Goal: Navigation & Orientation: Find specific page/section

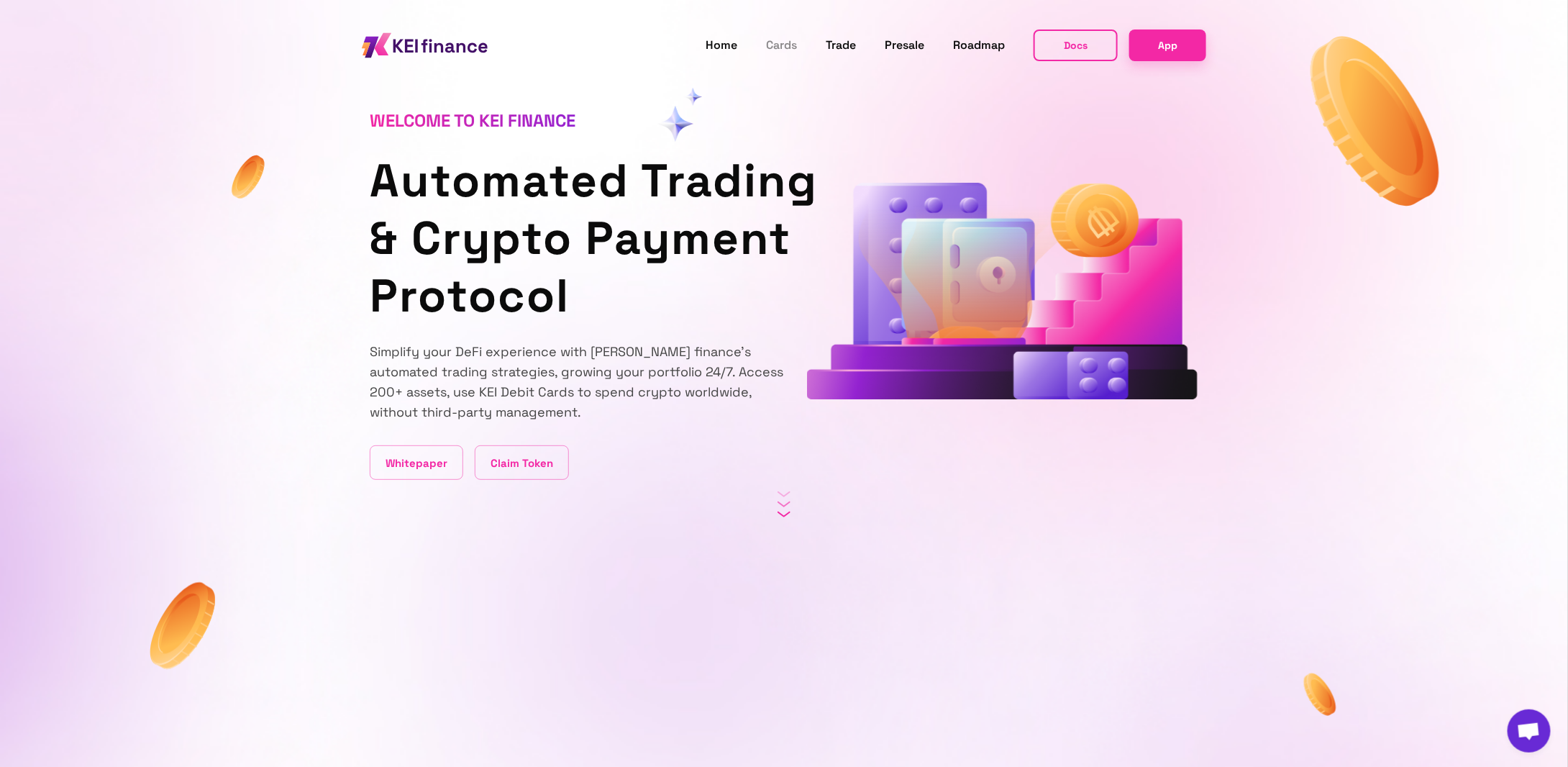
click at [779, 43] on link "Cards" at bounding box center [781, 45] width 31 height 18
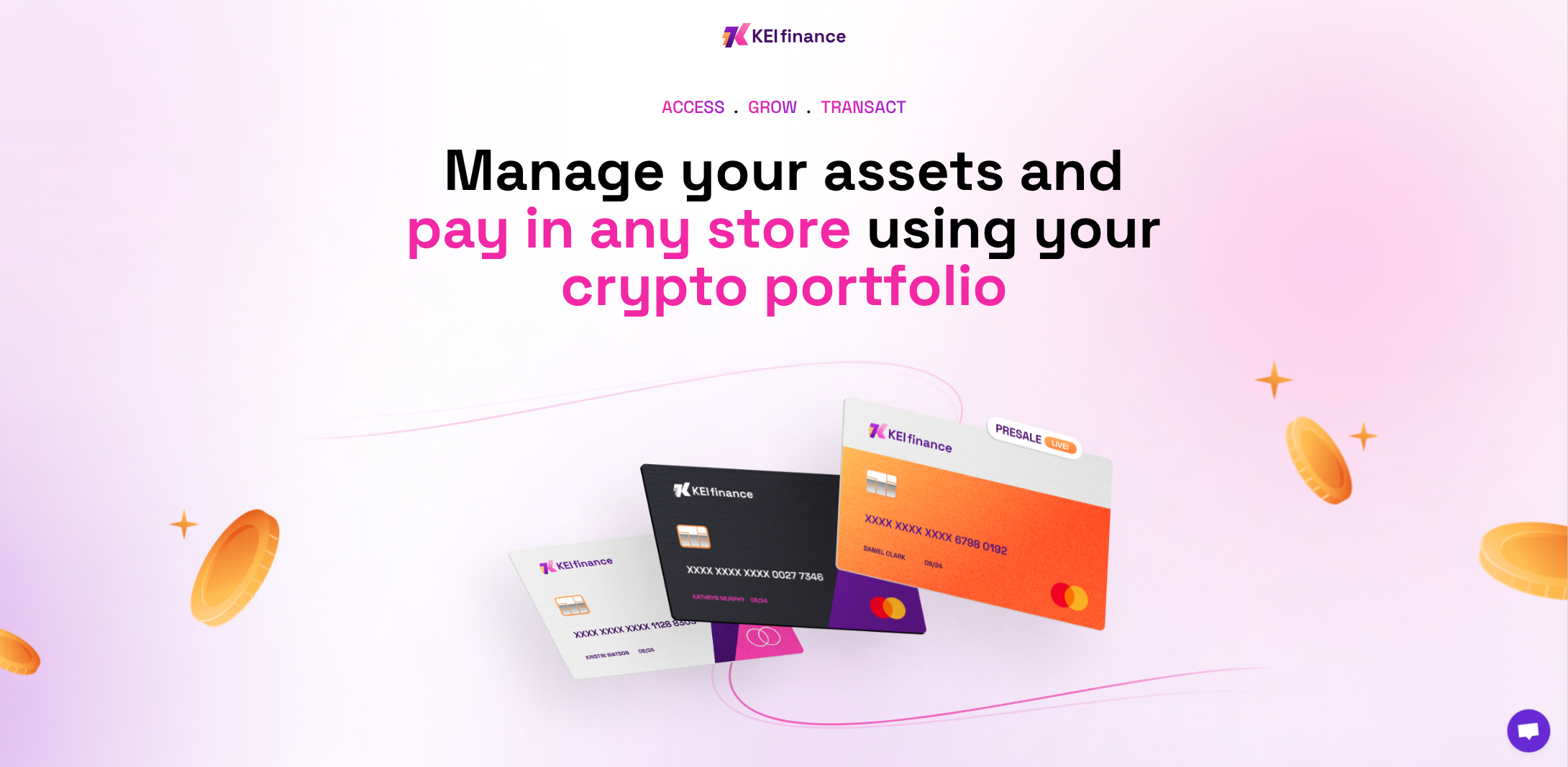
click at [765, 28] on img at bounding box center [784, 35] width 170 height 70
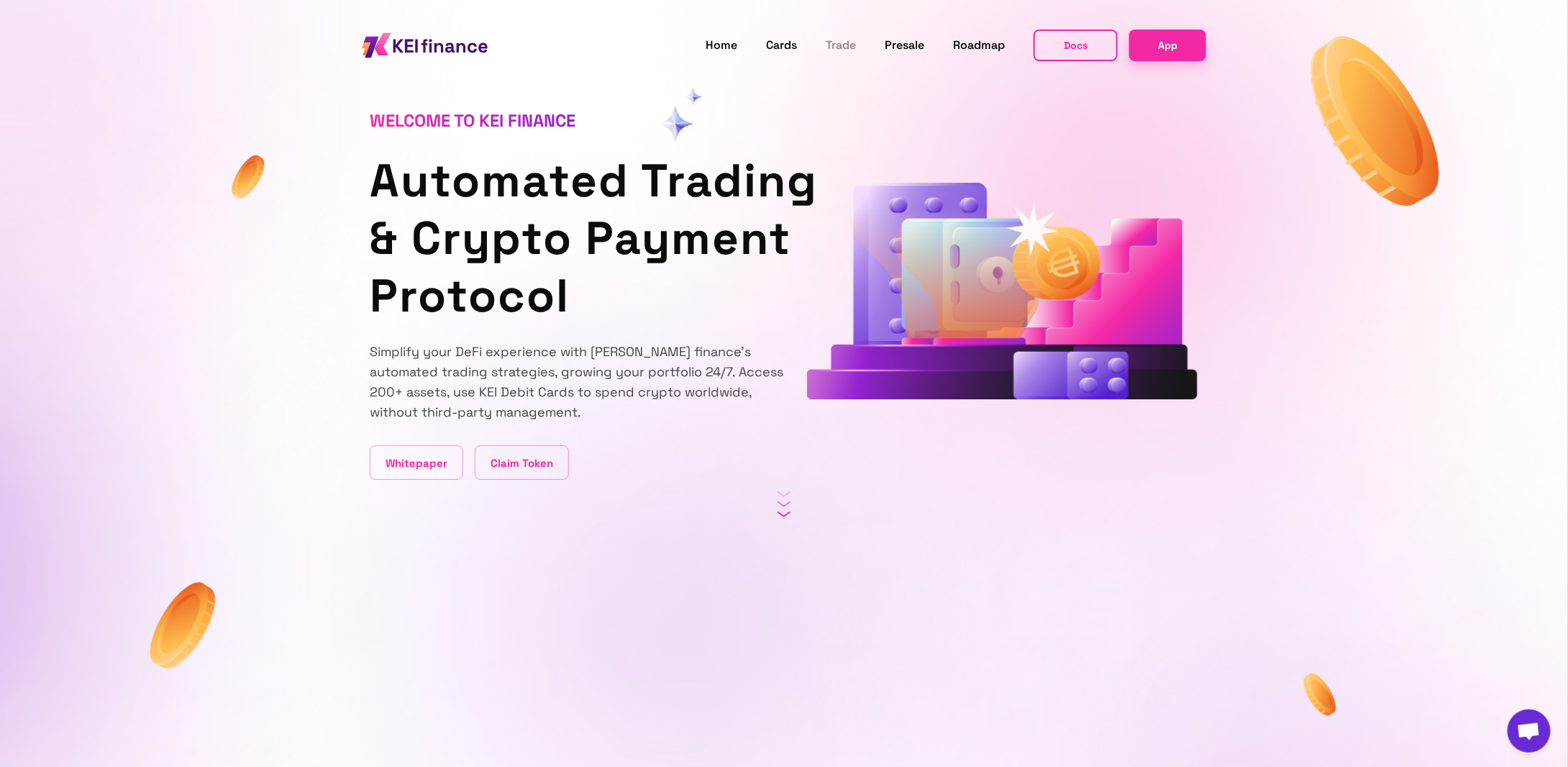
click at [838, 46] on link "Trade" at bounding box center [841, 45] width 30 height 18
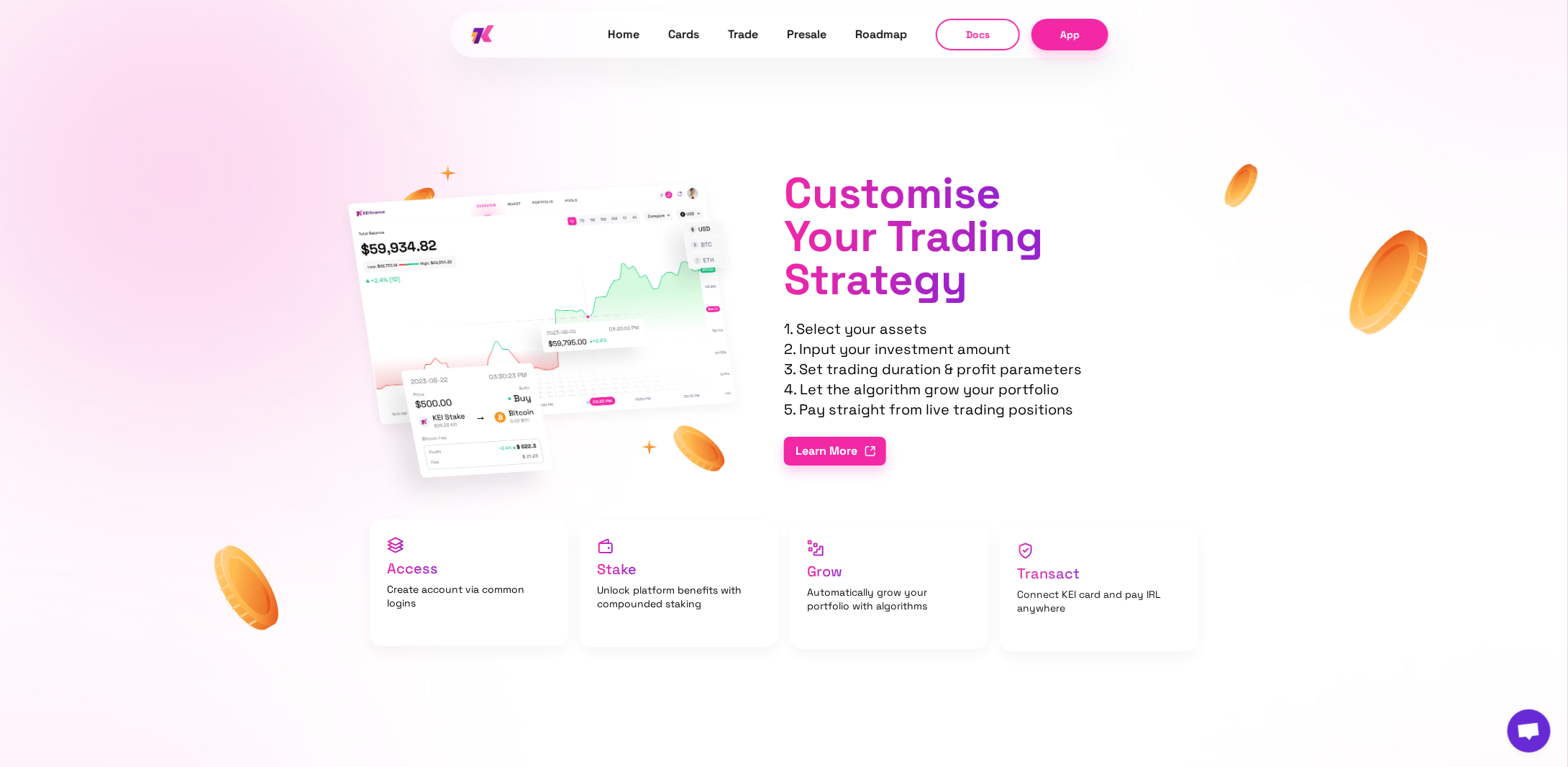
scroll to position [2458, 0]
